Goal: Information Seeking & Learning: Learn about a topic

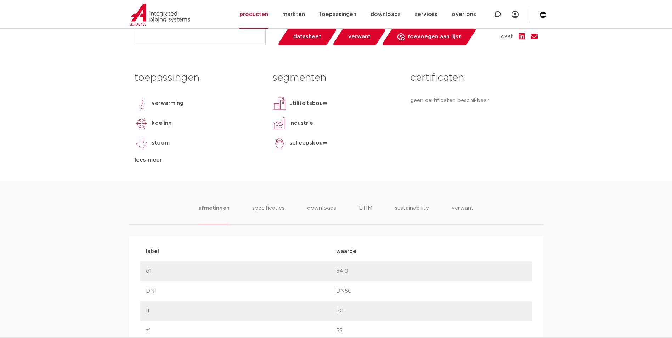
scroll to position [177, 0]
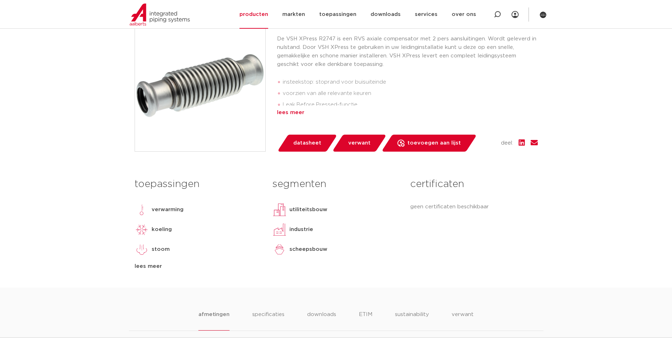
click at [289, 111] on div "lees meer" at bounding box center [407, 112] width 261 height 9
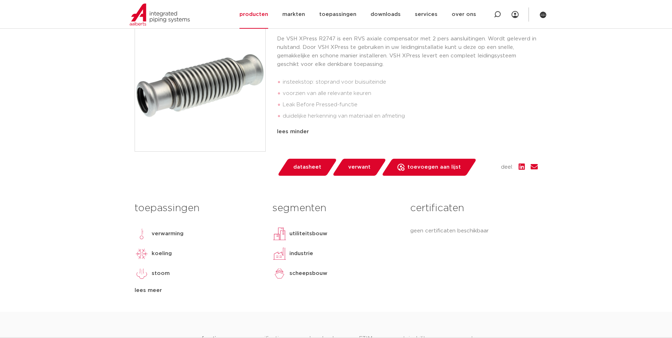
scroll to position [71, 0]
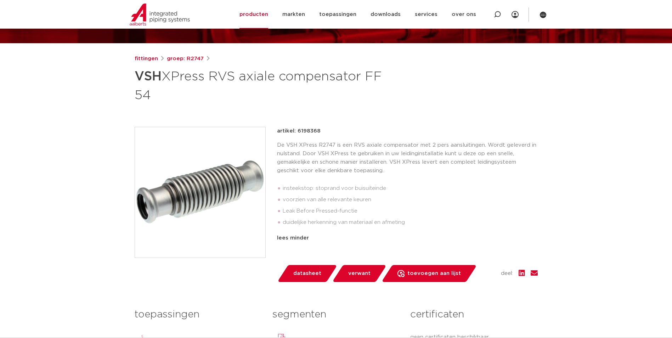
click at [435, 144] on p "De VSH XPress R2747 is een RVS axiale compensator met 2 pers aansluitingen. Wor…" at bounding box center [407, 158] width 261 height 34
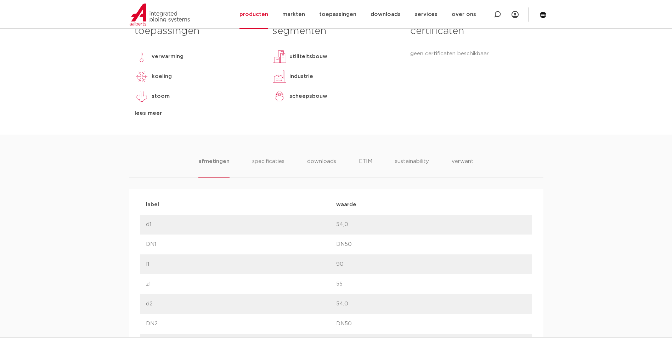
scroll to position [460, 0]
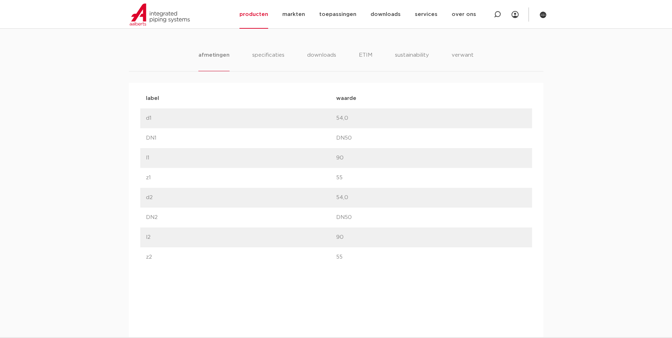
click at [345, 193] on p "54,0" at bounding box center [431, 197] width 190 height 9
click at [290, 196] on p "d2" at bounding box center [241, 197] width 190 height 9
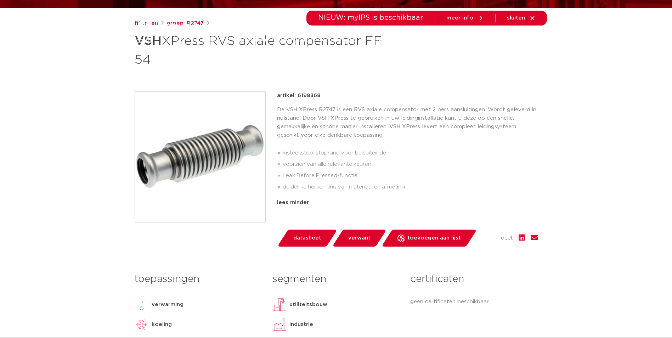
scroll to position [0, 0]
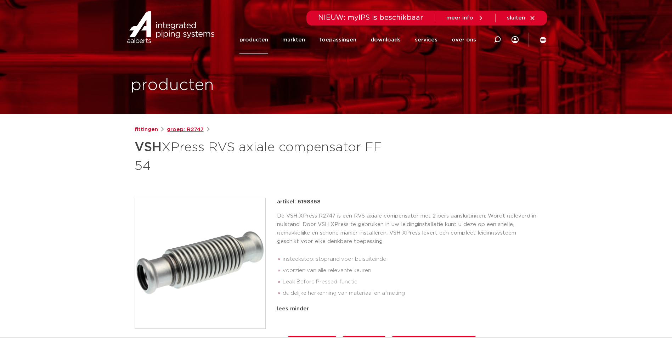
click at [193, 128] on link "groep: R2747" at bounding box center [185, 129] width 37 height 9
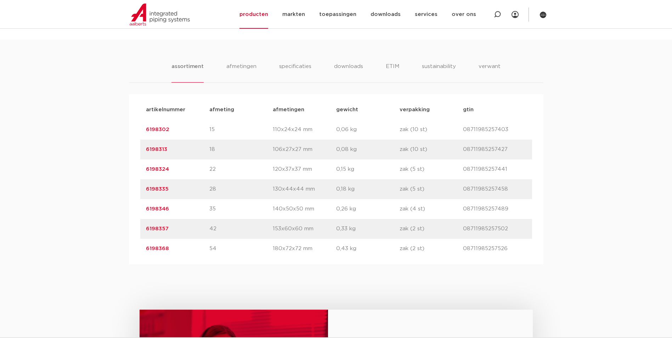
scroll to position [496, 0]
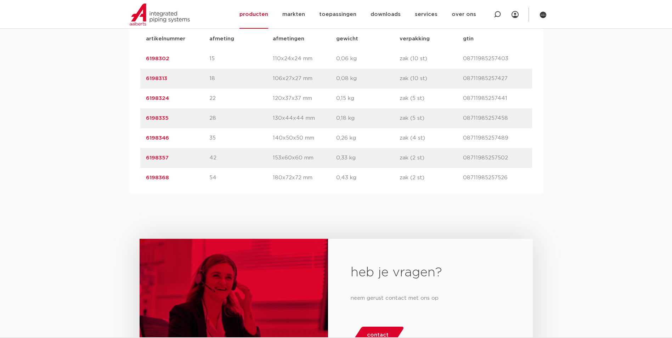
click at [587, 166] on div "assortiment [GEOGRAPHIC_DATA] specificaties downloads ETIM sustainability verwa…" at bounding box center [336, 81] width 672 height 225
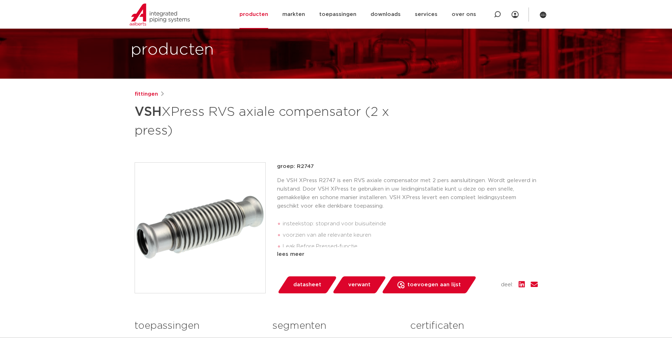
scroll to position [177, 0]
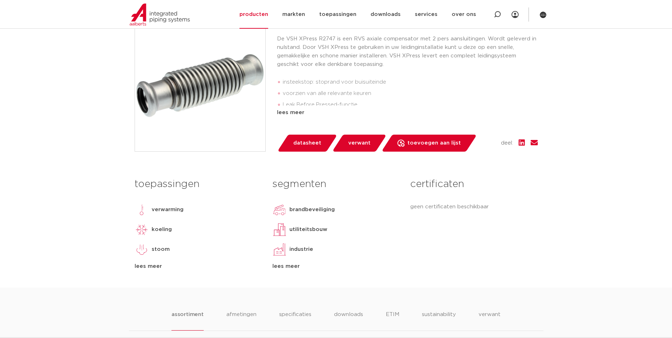
click at [284, 110] on div "lees meer" at bounding box center [407, 112] width 261 height 9
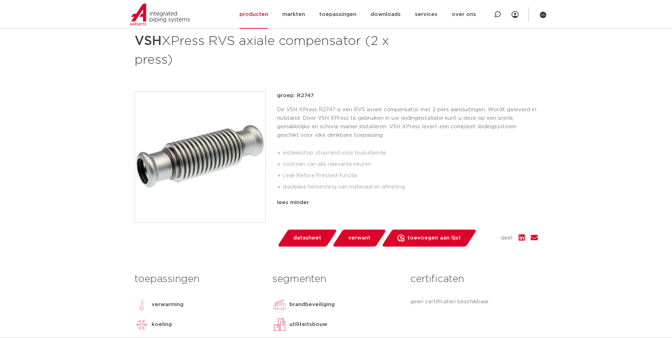
scroll to position [71, 0]
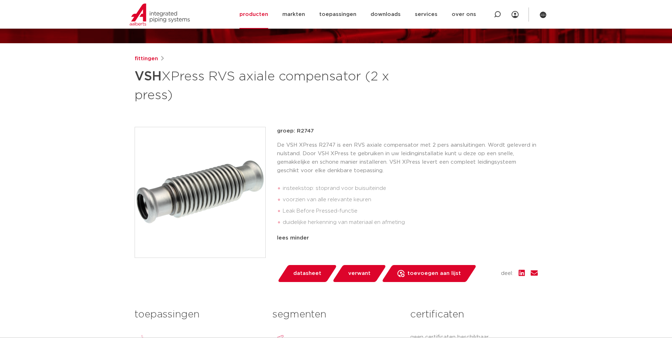
click at [399, 150] on p "De VSH XPress R2747 is een RVS axiale compensator met 2 pers aansluitingen. Wor…" at bounding box center [407, 158] width 261 height 34
click at [469, 145] on p "De VSH XPress R2747 is een RVS axiale compensator met 2 pers aansluitingen. Wor…" at bounding box center [407, 158] width 261 height 34
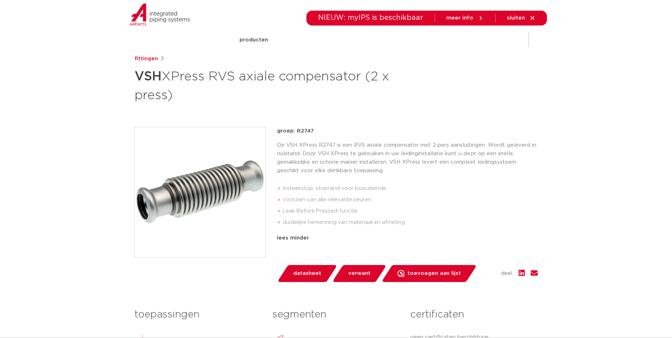
scroll to position [0, 0]
